Goal: Use online tool/utility

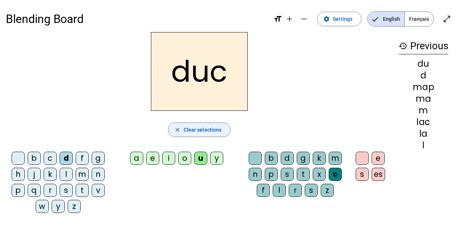
click at [203, 128] on span "Clear selections" at bounding box center [203, 129] width 38 height 9
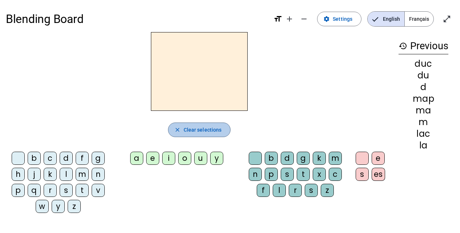
click at [203, 128] on span "Clear selections" at bounding box center [203, 129] width 38 height 9
click at [64, 178] on div "l" at bounding box center [66, 173] width 13 height 13
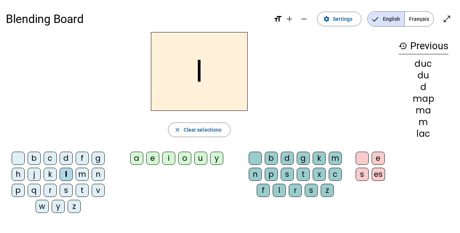
click at [152, 160] on div "e" at bounding box center [152, 157] width 13 height 13
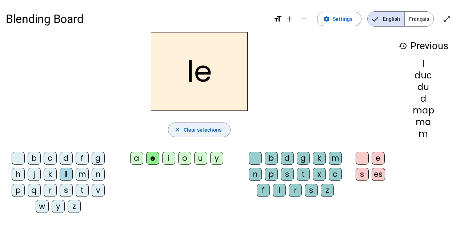
click at [214, 131] on span "Clear selections" at bounding box center [203, 129] width 38 height 9
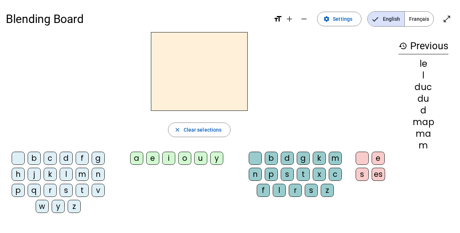
click at [64, 169] on div "l" at bounding box center [66, 173] width 13 height 13
click at [204, 158] on div "u" at bounding box center [200, 157] width 13 height 13
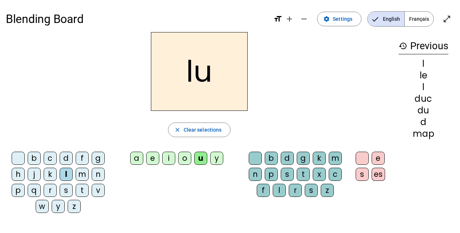
click at [209, 57] on h2 "lu" at bounding box center [199, 71] width 97 height 79
click at [203, 123] on span "button" at bounding box center [199, 129] width 62 height 17
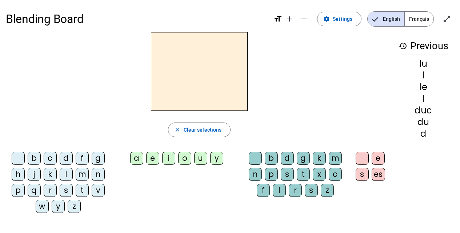
click at [84, 189] on div "t" at bounding box center [82, 189] width 13 height 13
click at [199, 156] on div "u" at bounding box center [200, 157] width 13 height 13
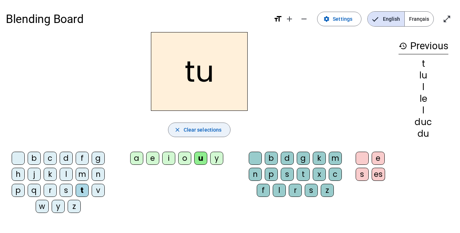
click at [228, 130] on span "button" at bounding box center [199, 129] width 62 height 17
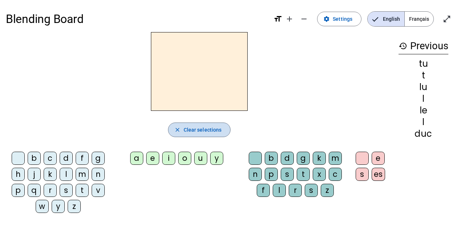
click at [228, 130] on span "button" at bounding box center [199, 129] width 62 height 17
click at [64, 158] on div "d" at bounding box center [66, 157] width 13 height 13
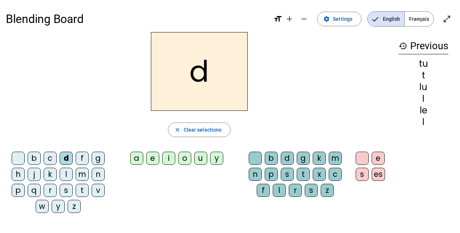
click at [199, 158] on div "u" at bounding box center [200, 157] width 13 height 13
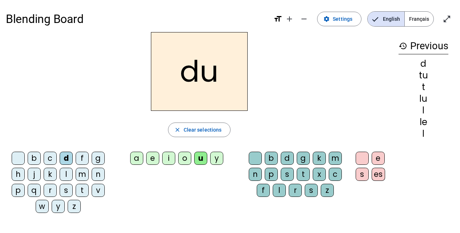
click at [294, 192] on div "r" at bounding box center [295, 189] width 13 height 13
